Goal: Information Seeking & Learning: Learn about a topic

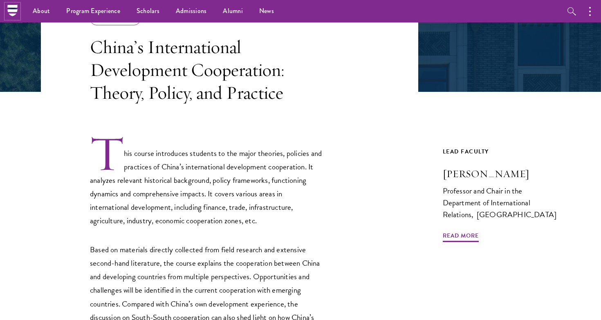
scroll to position [92, 0]
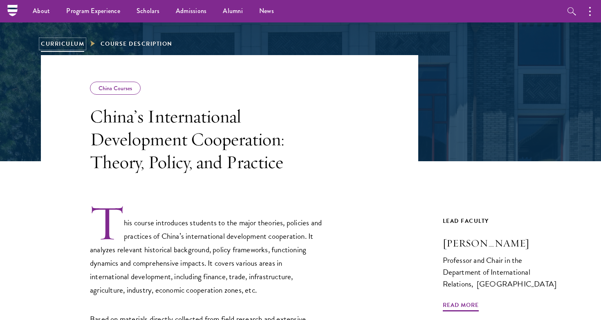
click at [63, 43] on link "Curriculum" at bounding box center [62, 44] width 43 height 9
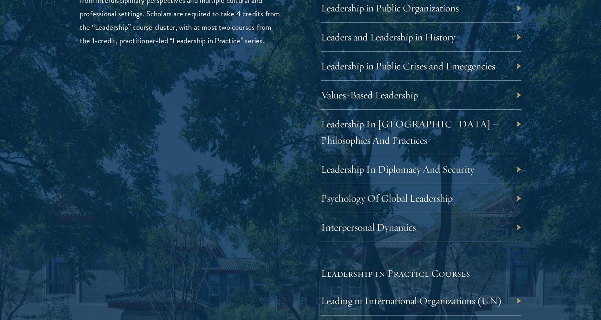
scroll to position [1464, 0]
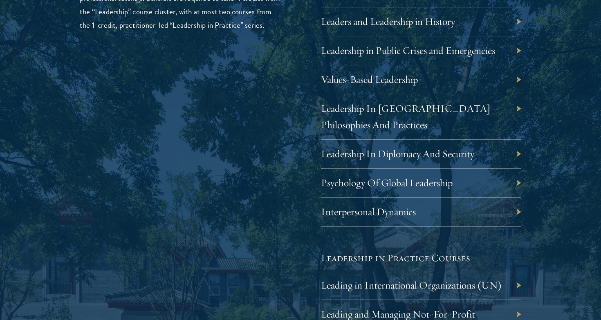
click at [368, 160] on div "Leadership In Diplomacy And Security" at bounding box center [421, 154] width 200 height 29
click at [379, 154] on link "Leadership In Diplomacy And Security" at bounding box center [403, 153] width 153 height 13
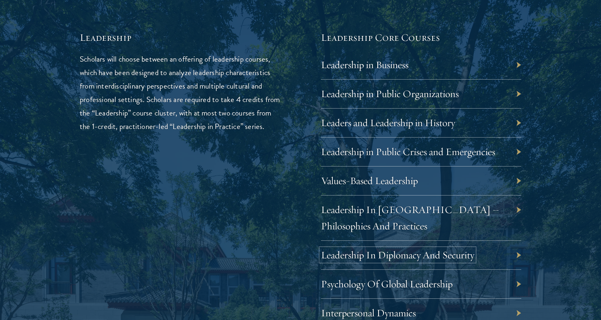
scroll to position [1402, 0]
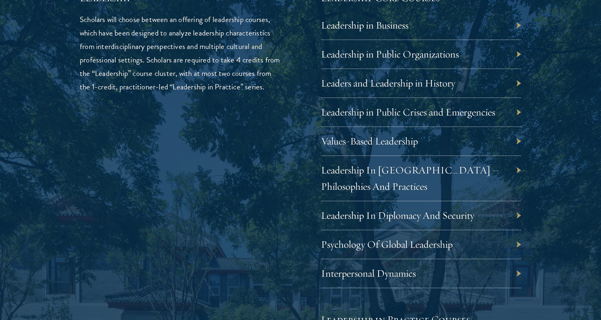
click at [230, 183] on div "Leadership Scholars will choose between an offering of leadership courses, whic…" at bounding box center [180, 259] width 200 height 536
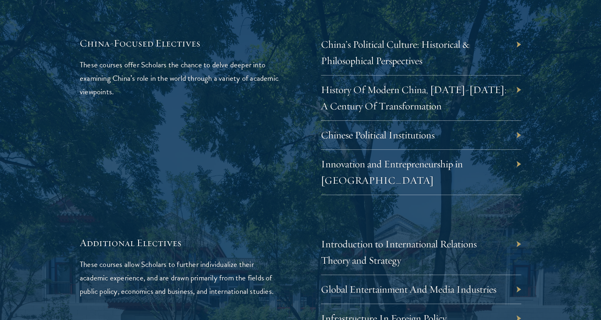
scroll to position [2435, 0]
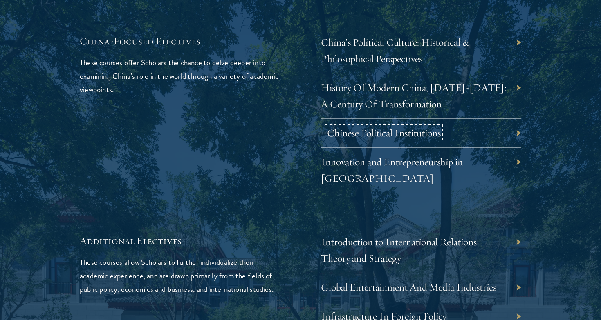
click at [391, 127] on link "Chinese Political Institutions" at bounding box center [384, 133] width 114 height 13
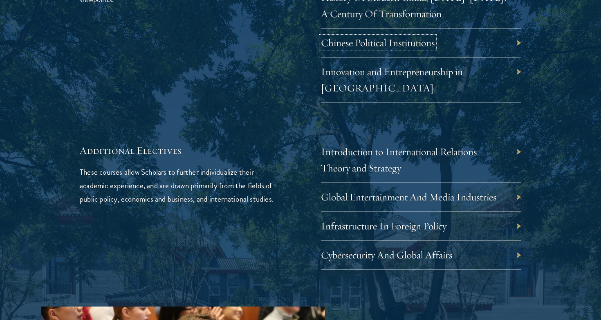
scroll to position [2542, 0]
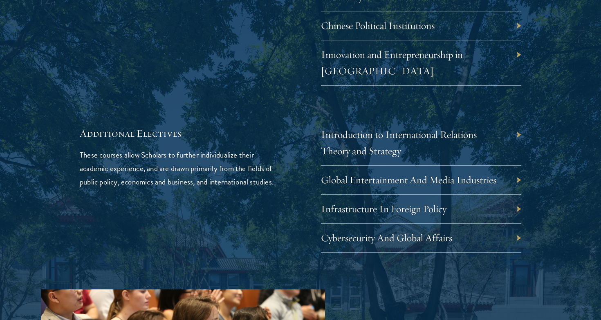
click at [251, 198] on div "Additional Electives These courses allow Scholars to further individualize thei…" at bounding box center [180, 190] width 200 height 126
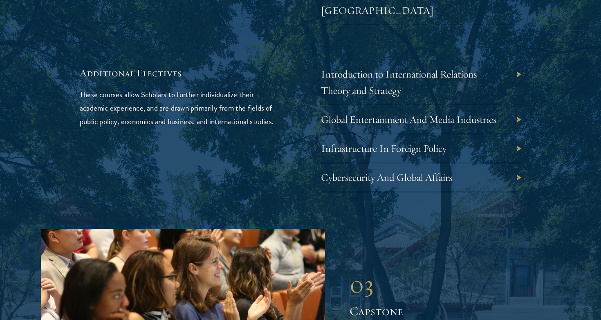
scroll to position [2603, 0]
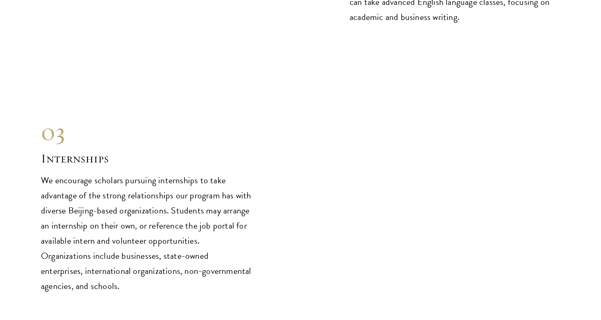
scroll to position [3846, 0]
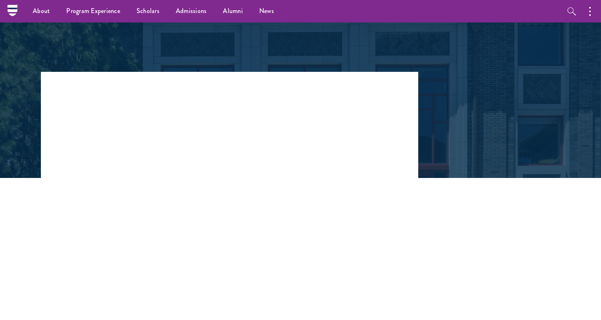
scroll to position [63, 0]
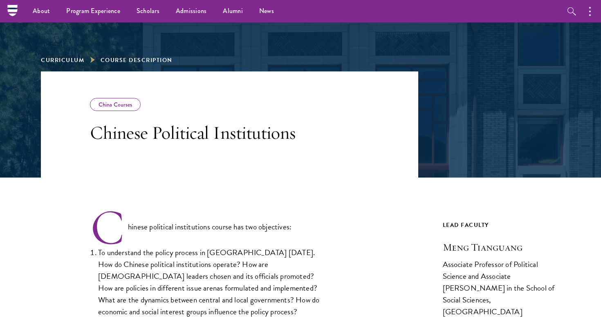
scroll to position [36, 0]
